Goal: Information Seeking & Learning: Learn about a topic

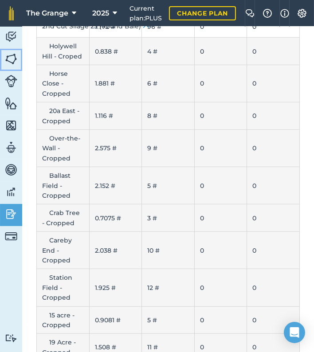
click at [17, 59] on link "Fields" at bounding box center [11, 60] width 22 height 22
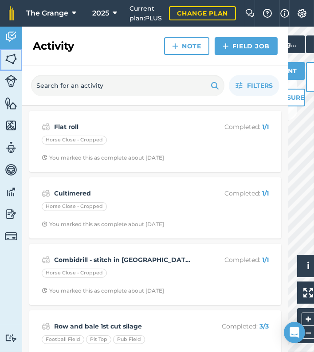
click at [15, 60] on img at bounding box center [11, 58] width 12 height 13
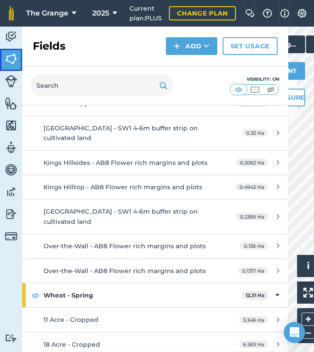
scroll to position [559, 0]
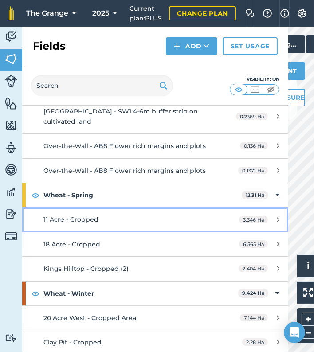
click at [124, 211] on link "11 Acre - Cropped 3.346 Ha" at bounding box center [155, 220] width 266 height 24
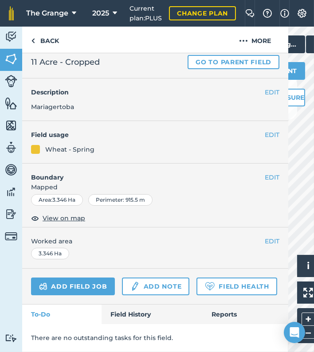
scroll to position [47, 0]
click at [124, 315] on link "Field History" at bounding box center [152, 315] width 101 height 20
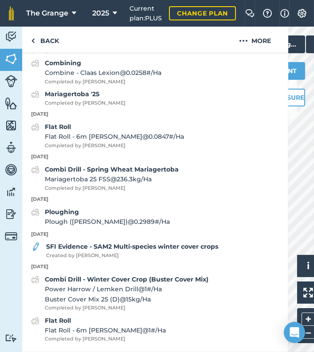
scroll to position [312, 0]
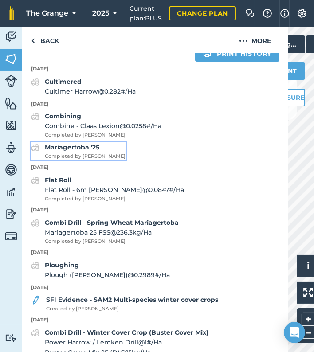
drag, startPoint x: 74, startPoint y: 175, endPoint x: 79, endPoint y: 174, distance: 5.1
click at [74, 161] on span "Completed by [PERSON_NAME]" at bounding box center [85, 157] width 81 height 8
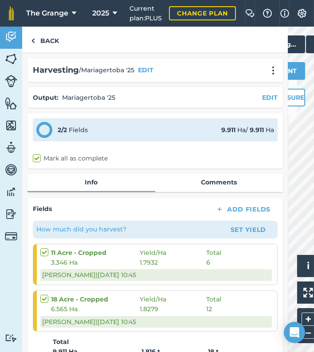
scroll to position [75, 0]
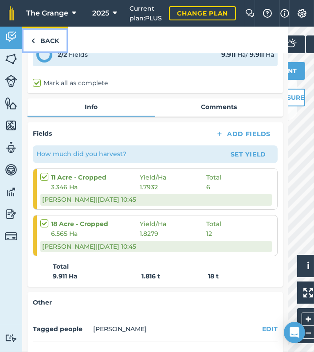
click at [55, 32] on link "Back" at bounding box center [45, 40] width 46 height 26
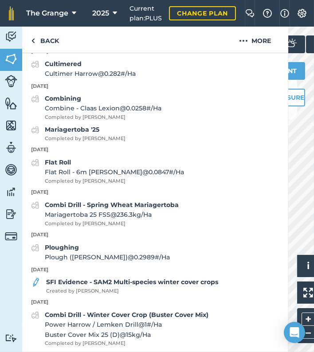
scroll to position [339, 0]
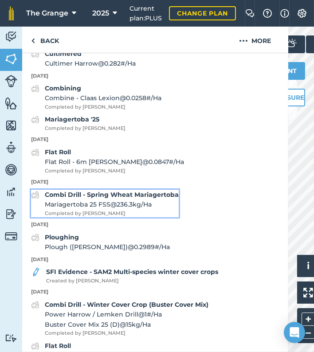
click at [99, 217] on div "Combi Drill - Spring Wheat Mariagertoba Mariagertoba 25 FSS @ 236.3 kg / Ha Com…" at bounding box center [112, 204] width 134 height 28
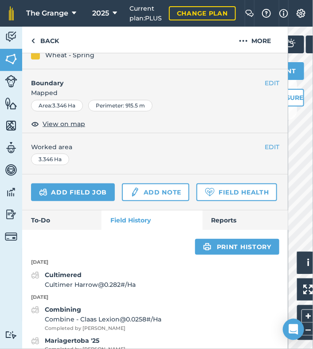
scroll to position [226, 0]
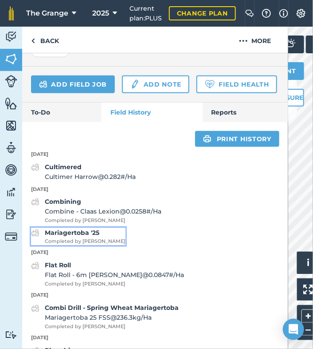
click at [68, 246] on span "Completed by [PERSON_NAME]" at bounding box center [85, 242] width 81 height 8
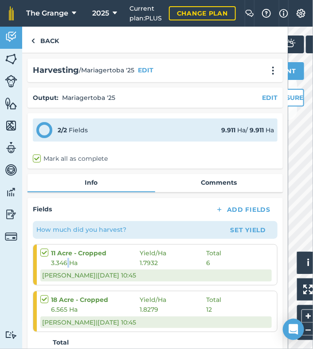
scroll to position [138, 0]
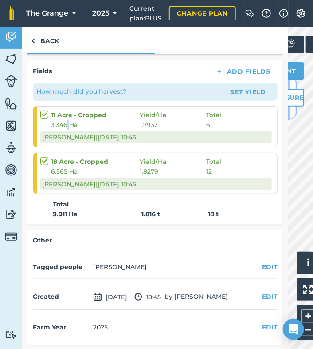
click at [292, 108] on button at bounding box center [292, 97] width 9 height 44
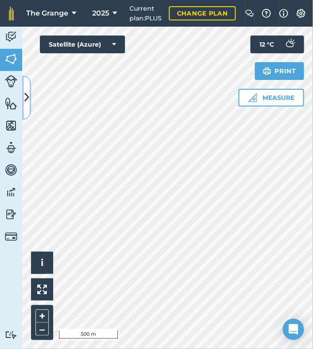
click at [26, 104] on icon at bounding box center [26, 98] width 5 height 16
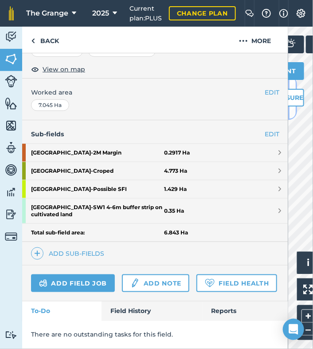
scroll to position [187, 0]
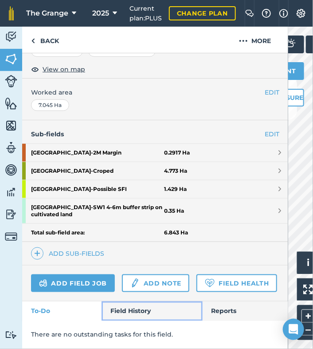
click at [142, 311] on link "Field History" at bounding box center [152, 311] width 101 height 20
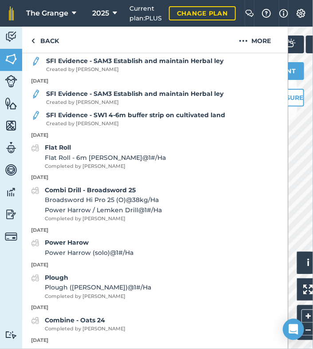
scroll to position [678, 0]
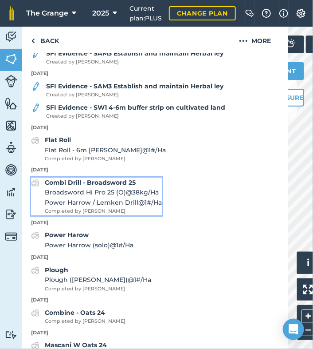
click at [123, 186] on strong "Combi Drill - Broadsword 25" at bounding box center [90, 182] width 91 height 8
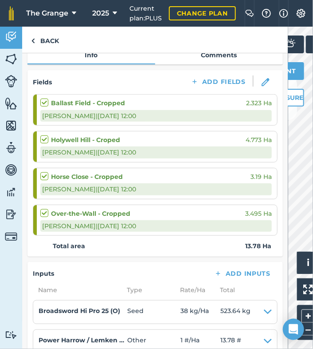
scroll to position [151, 0]
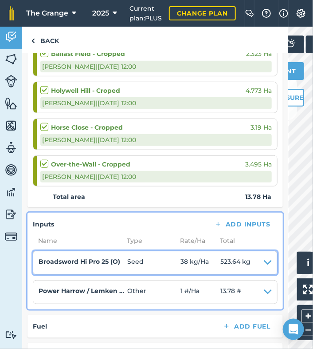
click at [264, 262] on icon at bounding box center [268, 262] width 8 height 12
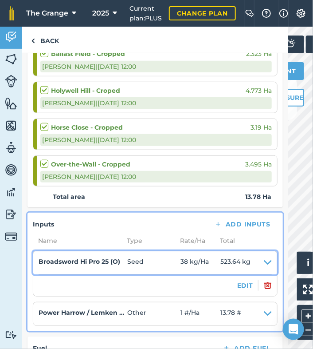
click at [264, 259] on icon at bounding box center [268, 262] width 8 height 12
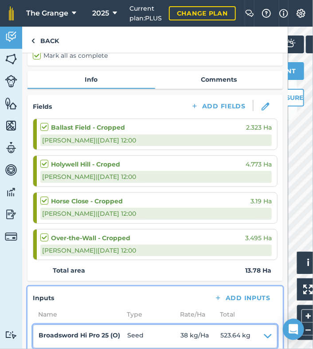
scroll to position [75, 0]
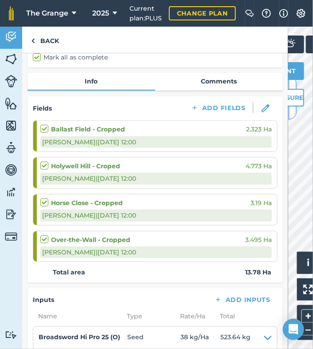
click at [292, 110] on button at bounding box center [292, 97] width 9 height 44
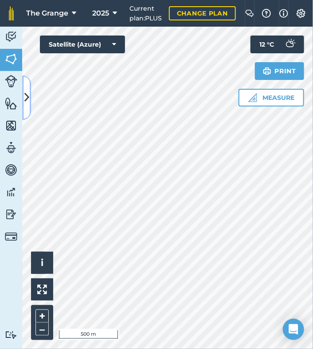
click at [30, 98] on button at bounding box center [26, 97] width 9 height 44
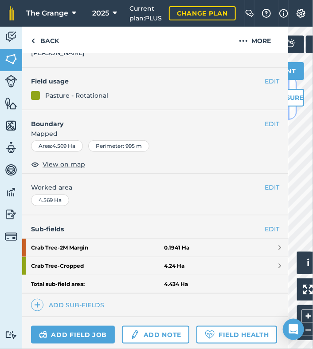
scroll to position [144, 0]
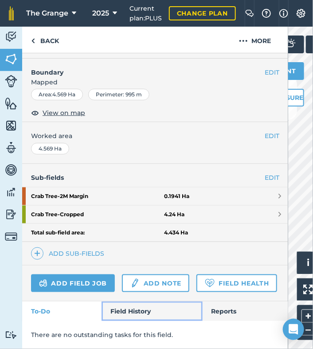
click at [164, 312] on link "Field History" at bounding box center [152, 311] width 101 height 20
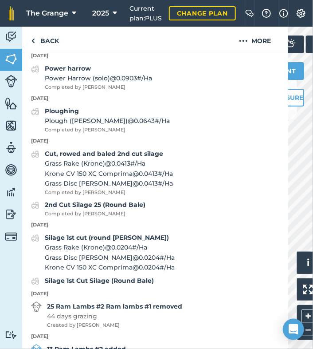
scroll to position [484, 0]
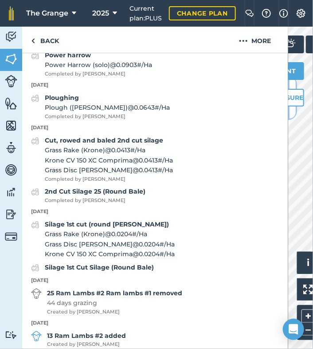
click at [291, 109] on button at bounding box center [292, 97] width 9 height 44
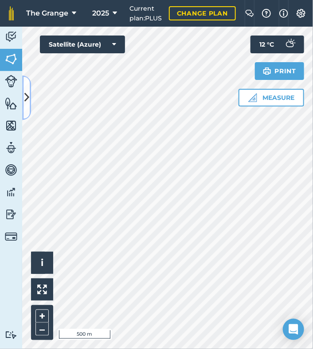
click at [23, 100] on button at bounding box center [26, 97] width 9 height 44
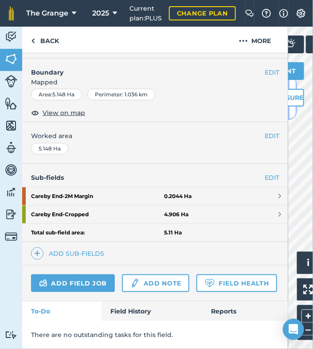
scroll to position [134, 0]
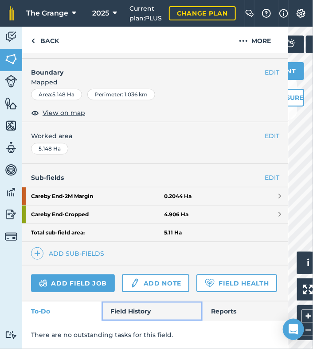
click at [129, 317] on link "Field History" at bounding box center [152, 311] width 101 height 20
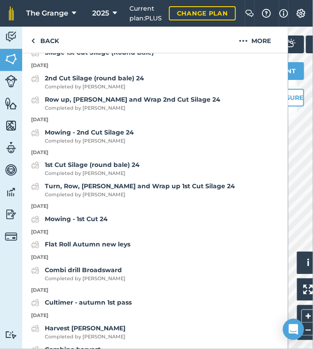
scroll to position [662, 0]
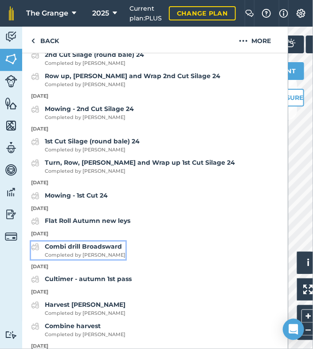
drag, startPoint x: 111, startPoint y: 268, endPoint x: 125, endPoint y: 268, distance: 13.8
click at [111, 250] on strong "Combi drill Broadsward" at bounding box center [83, 246] width 77 height 8
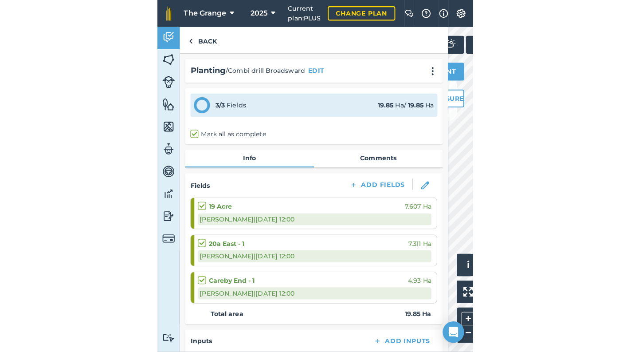
scroll to position [113, 0]
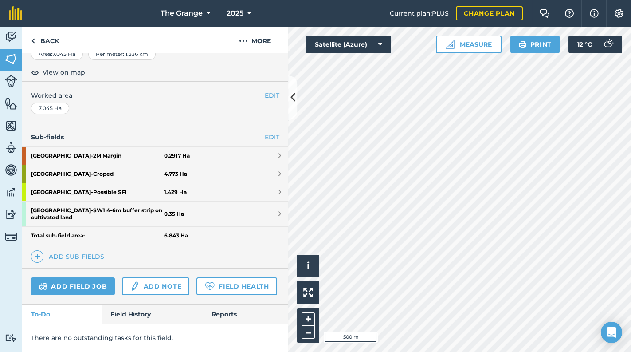
scroll to position [185, 0]
click at [125, 183] on strong "Holywell Hill - Possible SFI" at bounding box center [97, 192] width 133 height 18
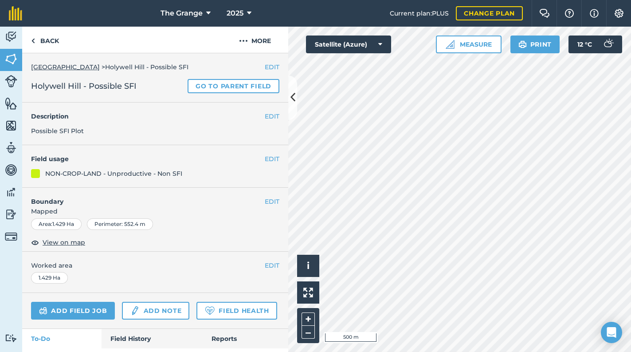
click at [61, 70] on link "[GEOGRAPHIC_DATA]" at bounding box center [65, 67] width 69 height 8
